Goal: Information Seeking & Learning: Learn about a topic

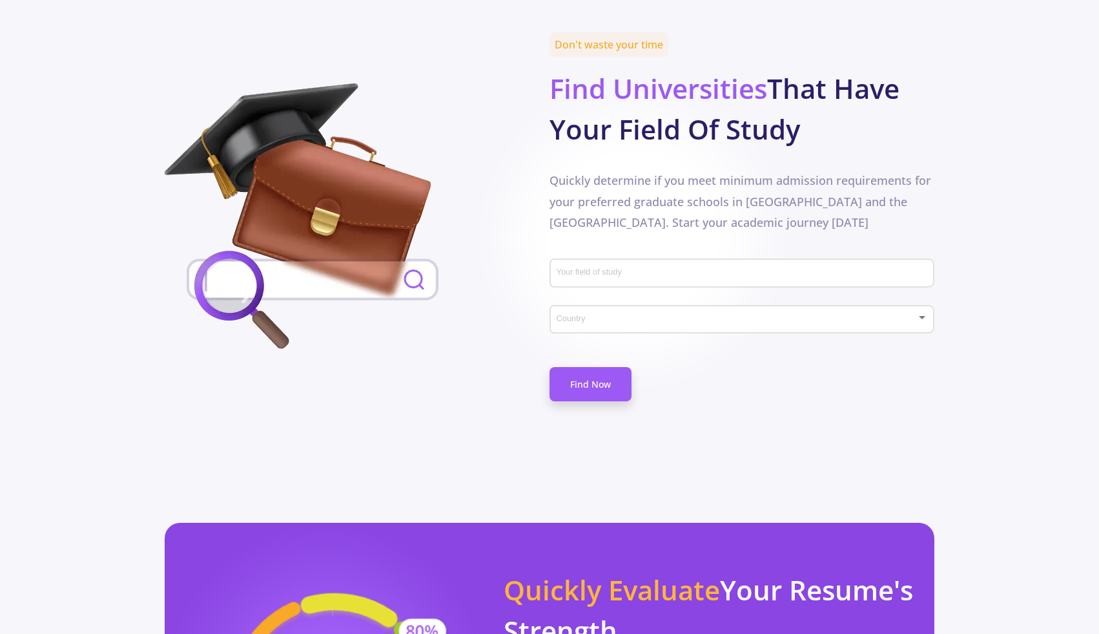
scroll to position [603, 0]
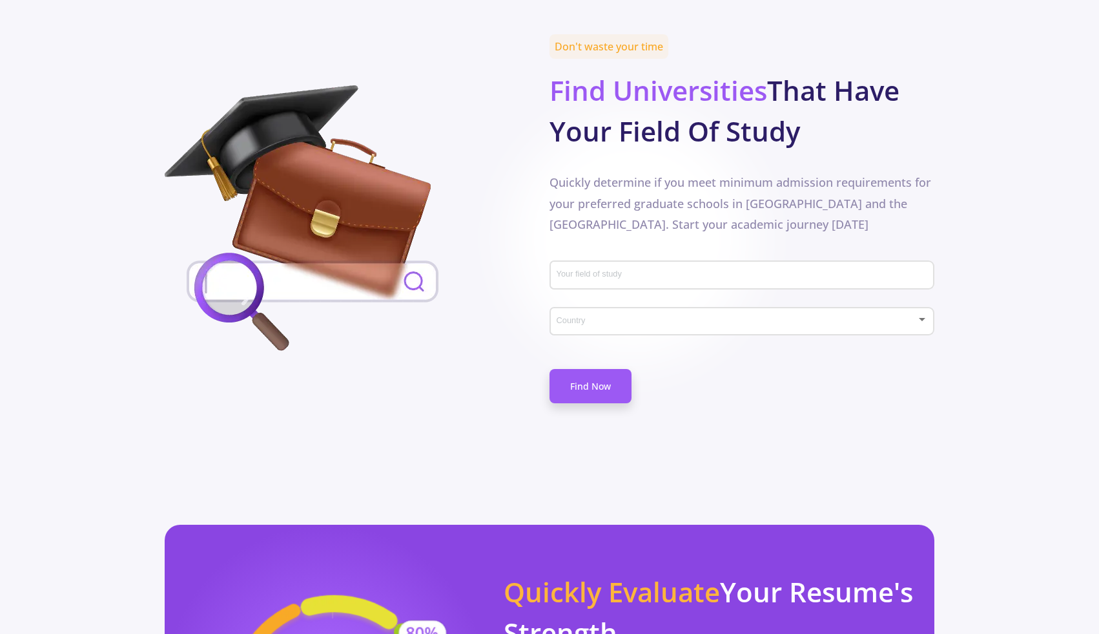
click at [654, 270] on input "Your field of study" at bounding box center [744, 276] width 376 height 12
type input "[MEDICAL_DATA]"
click at [651, 302] on div "Country" at bounding box center [742, 318] width 373 height 32
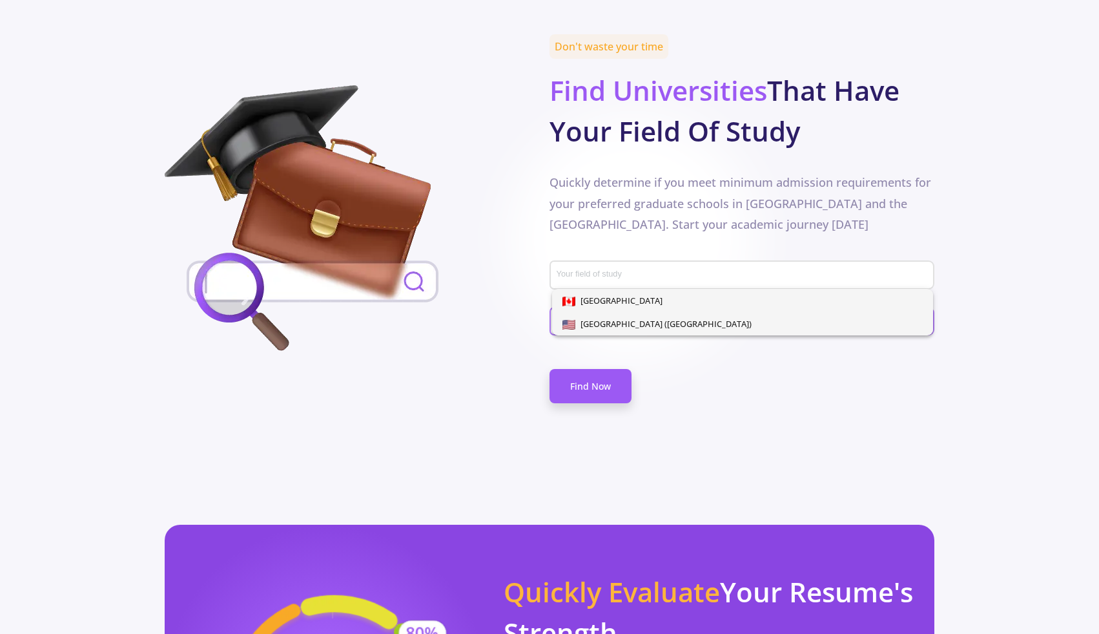
click at [646, 319] on span "[GEOGRAPHIC_DATA] ([GEOGRAPHIC_DATA])" at bounding box center [663, 324] width 176 height 12
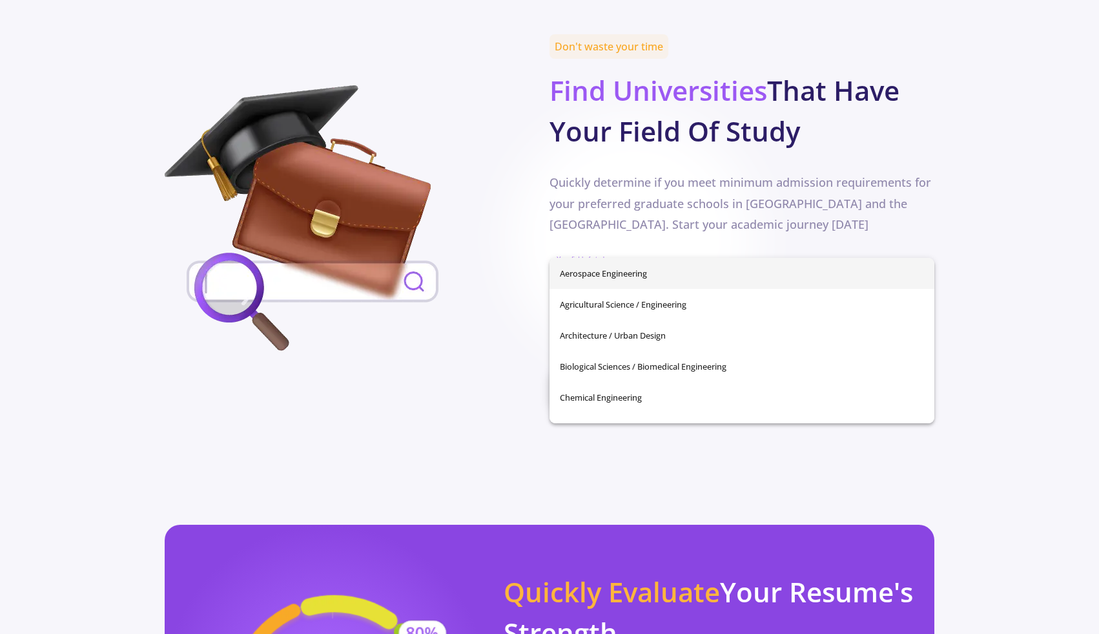
click at [643, 270] on input "Your field of study" at bounding box center [744, 276] width 376 height 12
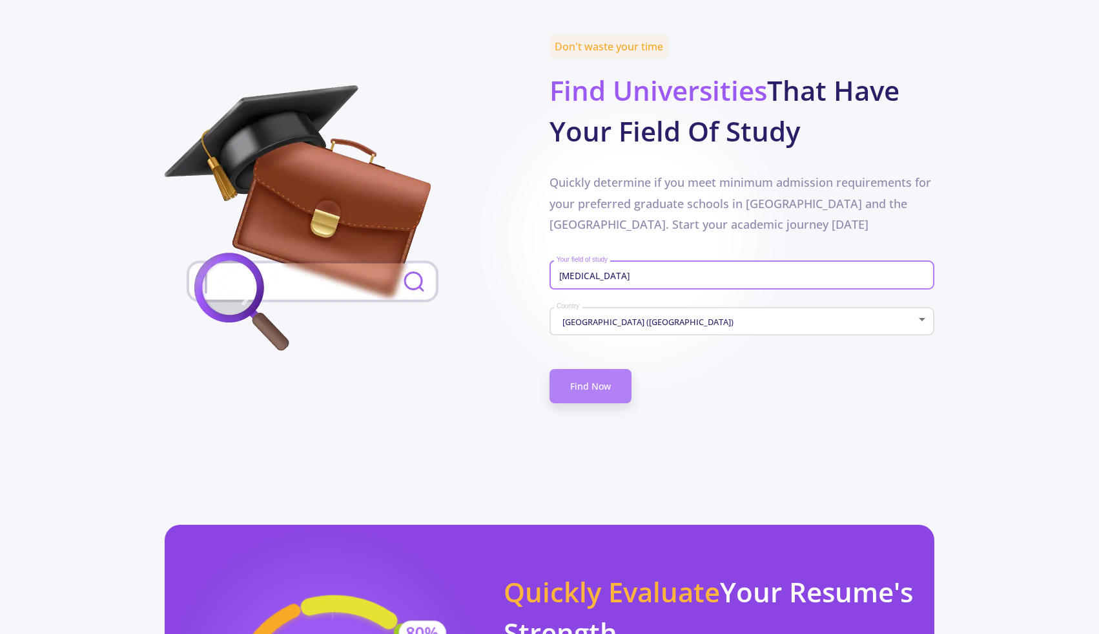
type input "[MEDICAL_DATA]"
click at [581, 369] on link "Find Now" at bounding box center [591, 386] width 82 height 34
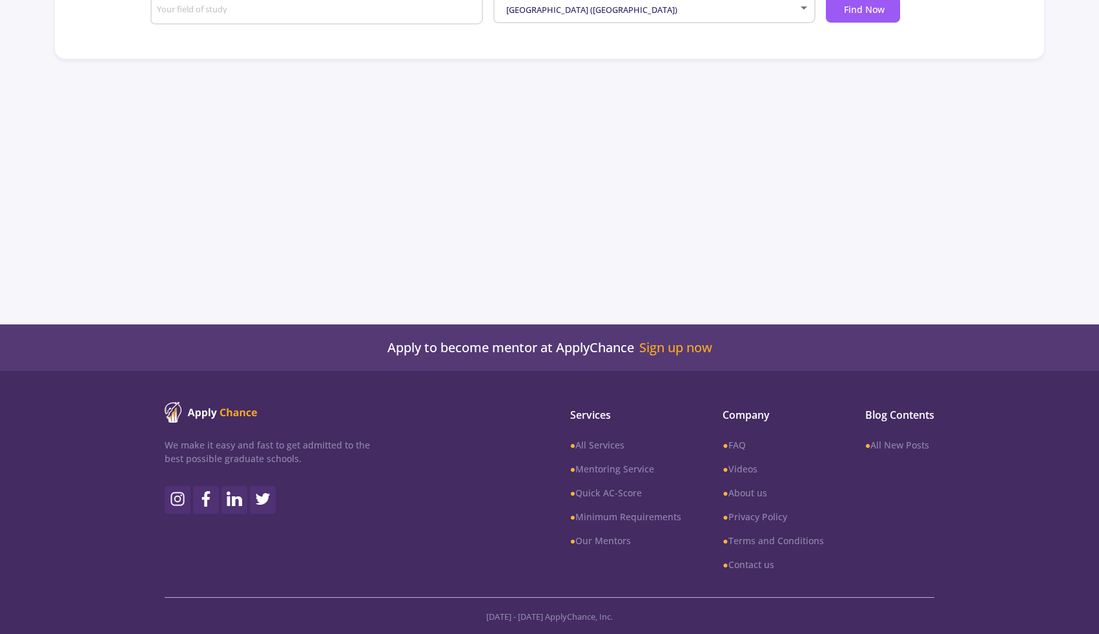
scroll to position [333, 0]
